Goal: Task Accomplishment & Management: Manage account settings

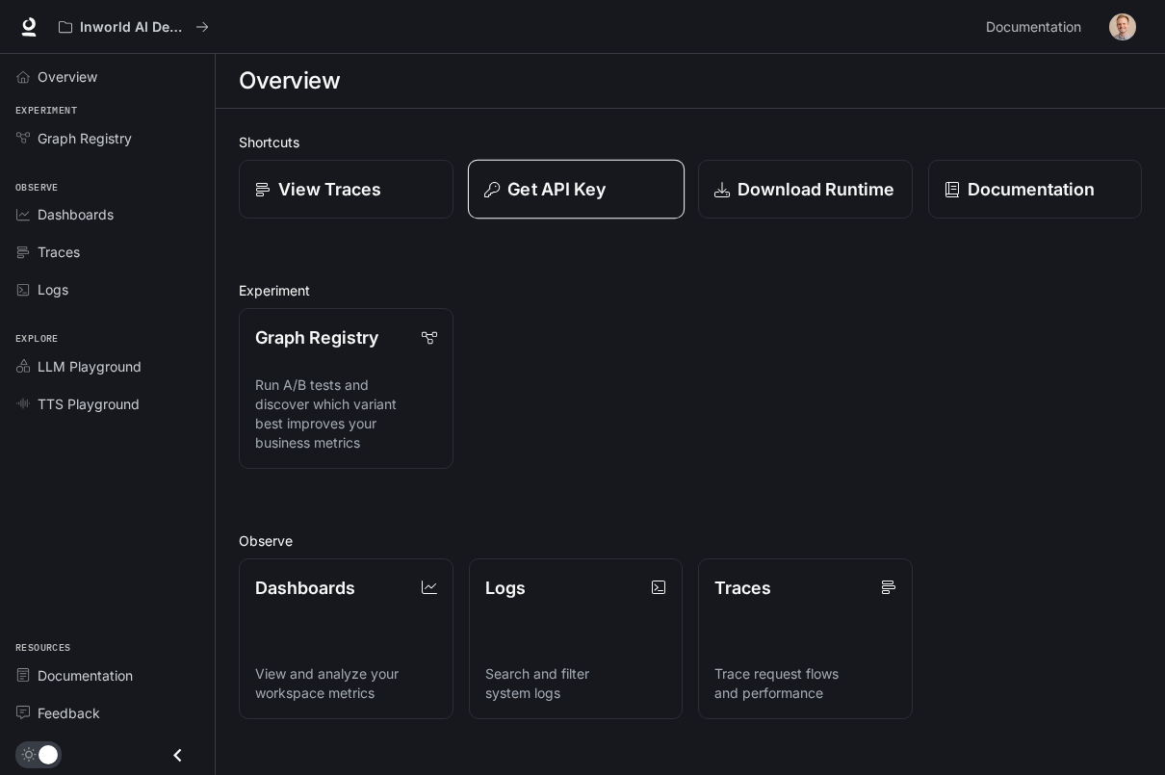
click at [534, 170] on button "Get API Key" at bounding box center [575, 190] width 217 height 60
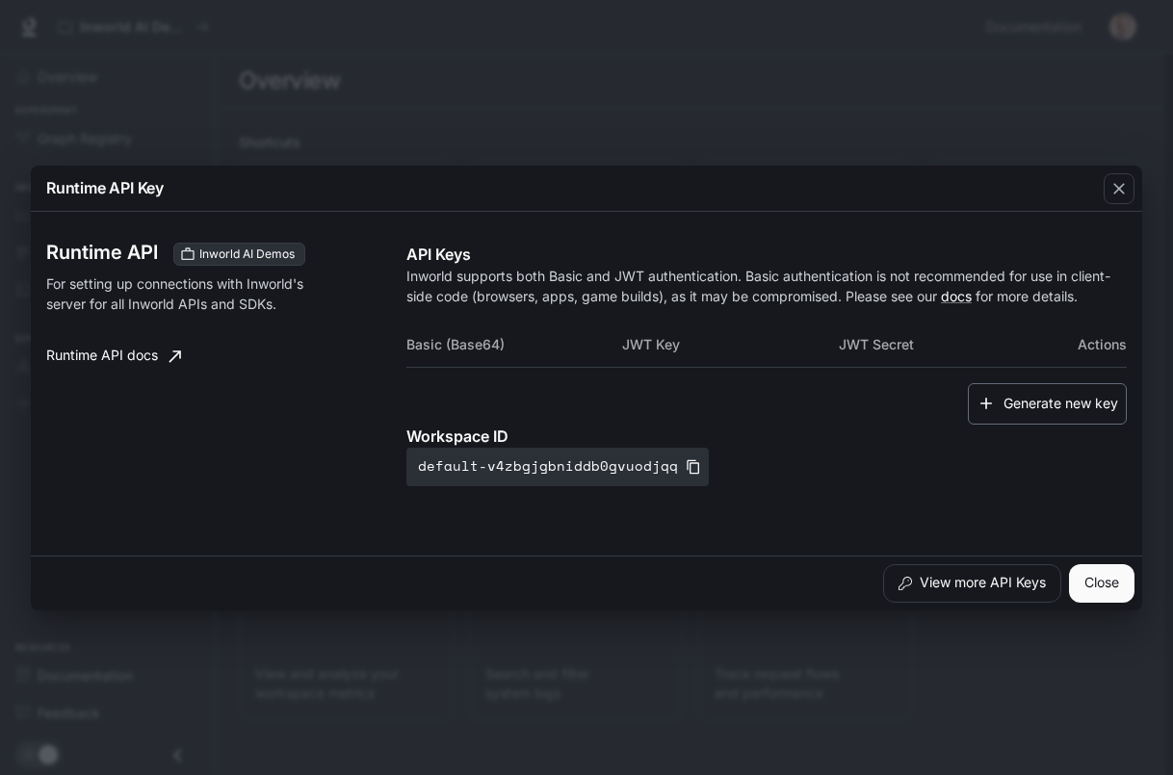
click at [1088, 393] on button "Generate new key" at bounding box center [1047, 403] width 159 height 41
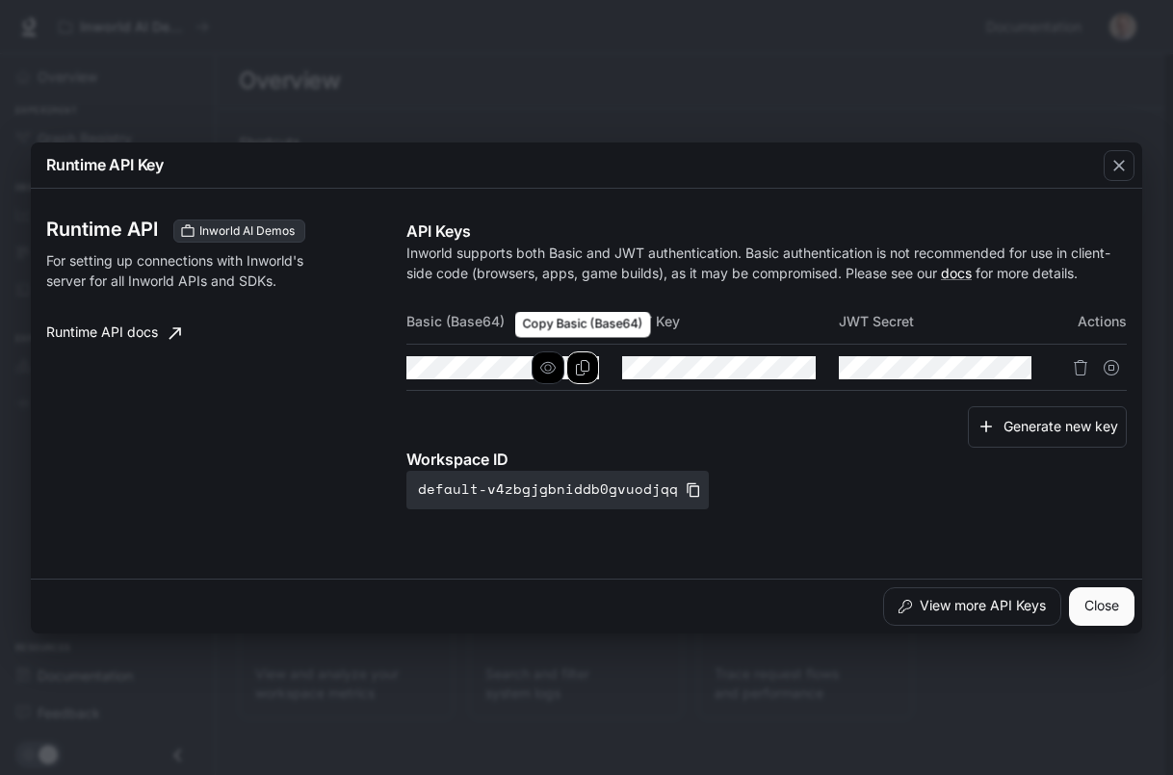
click at [579, 368] on icon "Copy Basic (Base64)" at bounding box center [582, 367] width 15 height 15
click at [1110, 172] on icon "button" at bounding box center [1118, 165] width 19 height 19
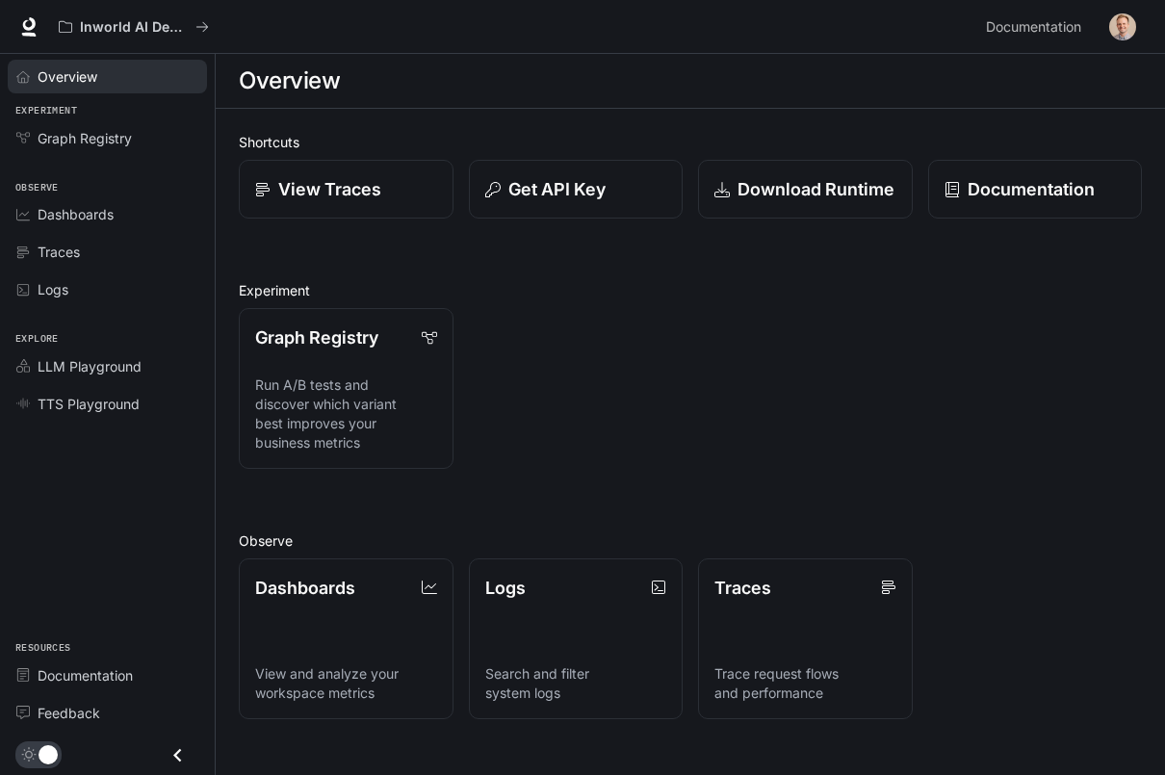
click at [98, 74] on div "Overview" at bounding box center [118, 76] width 161 height 20
click at [1131, 27] on img "button" at bounding box center [1122, 26] width 27 height 27
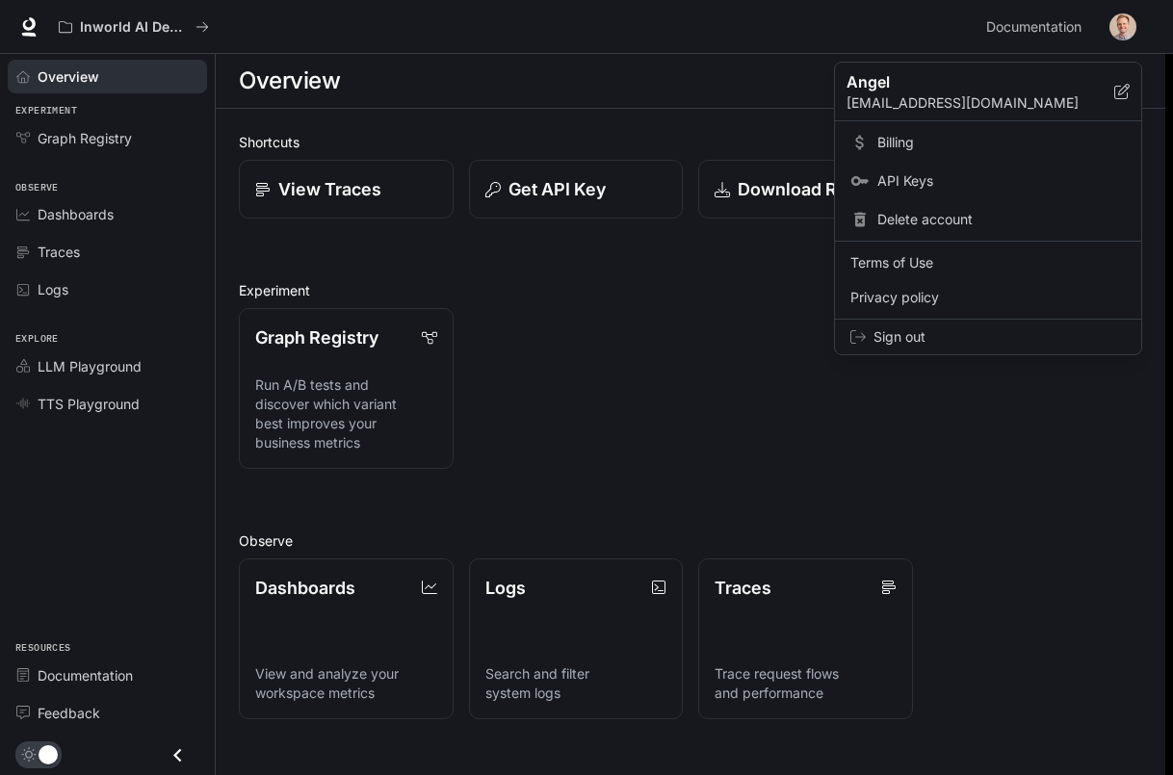
click at [871, 146] on link "Billing" at bounding box center [988, 142] width 298 height 35
